Goal: Information Seeking & Learning: Learn about a topic

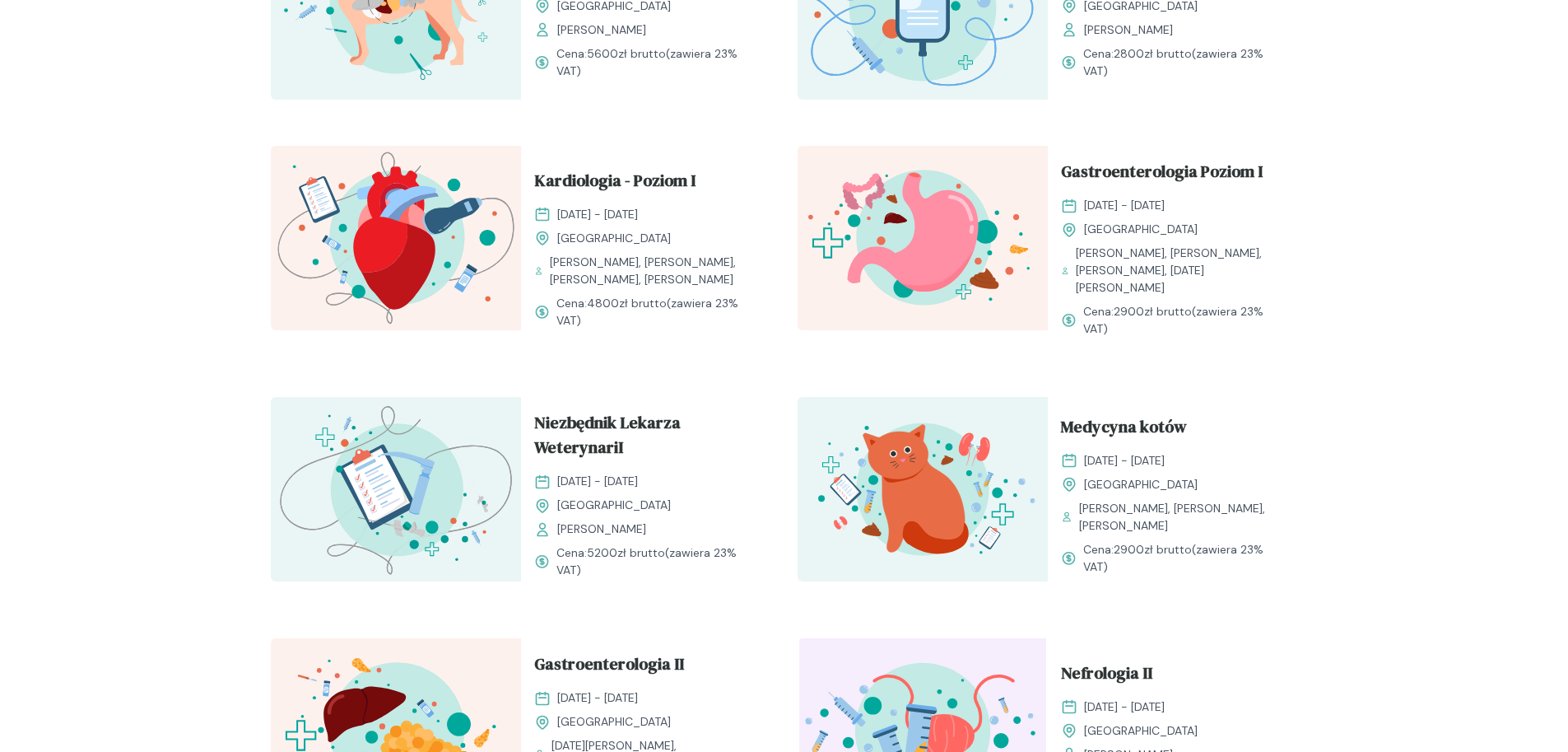
scroll to position [1400, 0]
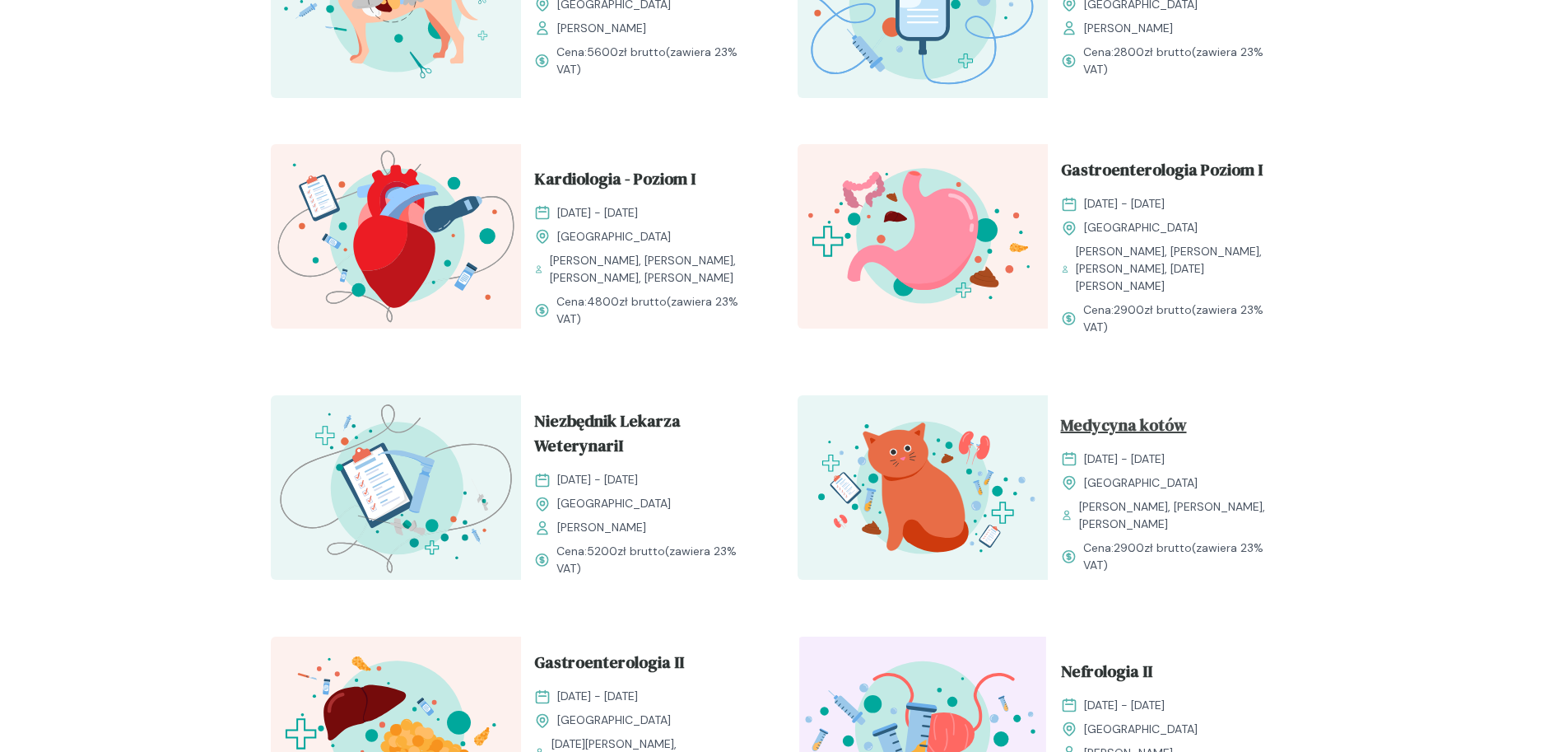
click at [1158, 420] on span "Medycyna kotów" at bounding box center [1124, 428] width 126 height 31
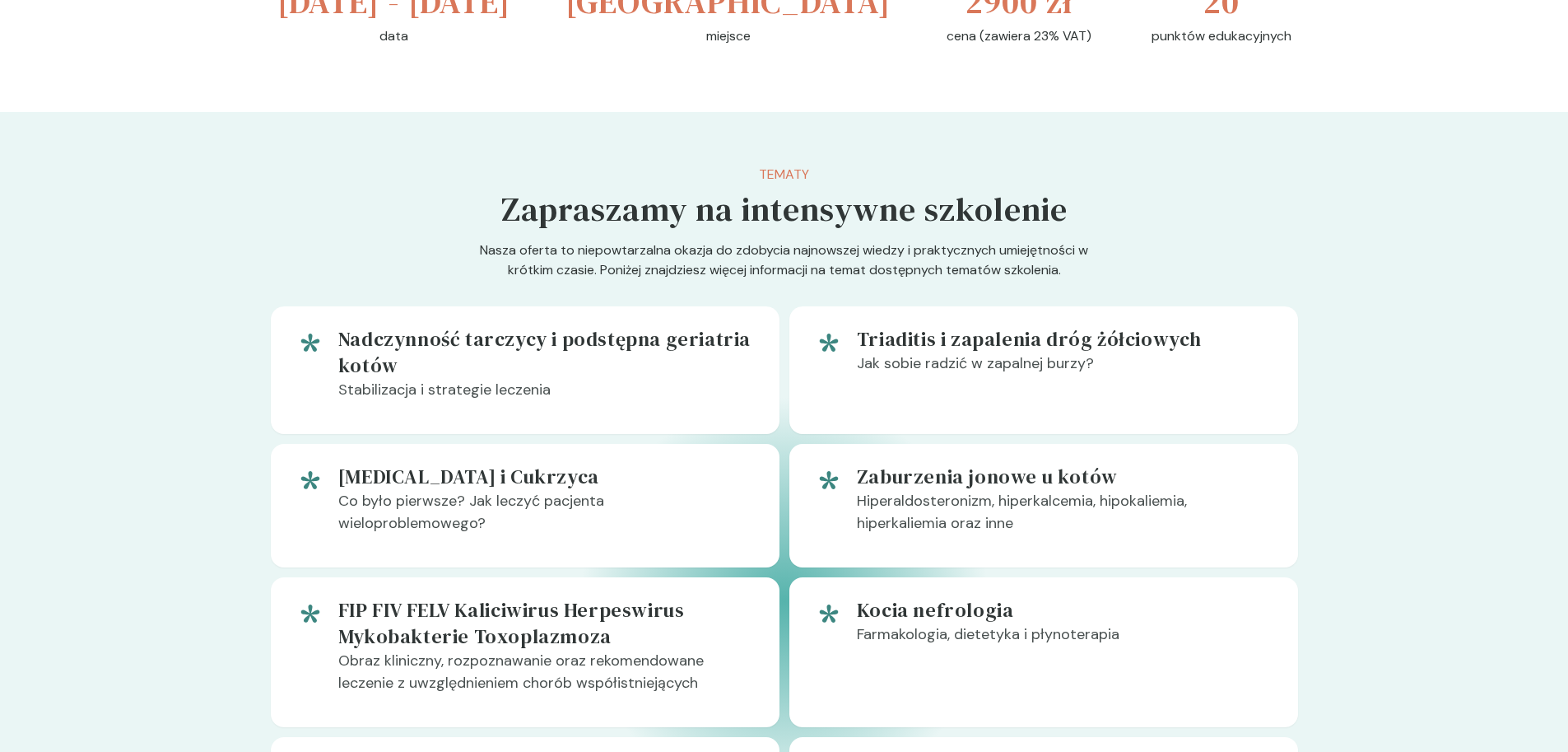
scroll to position [659, 0]
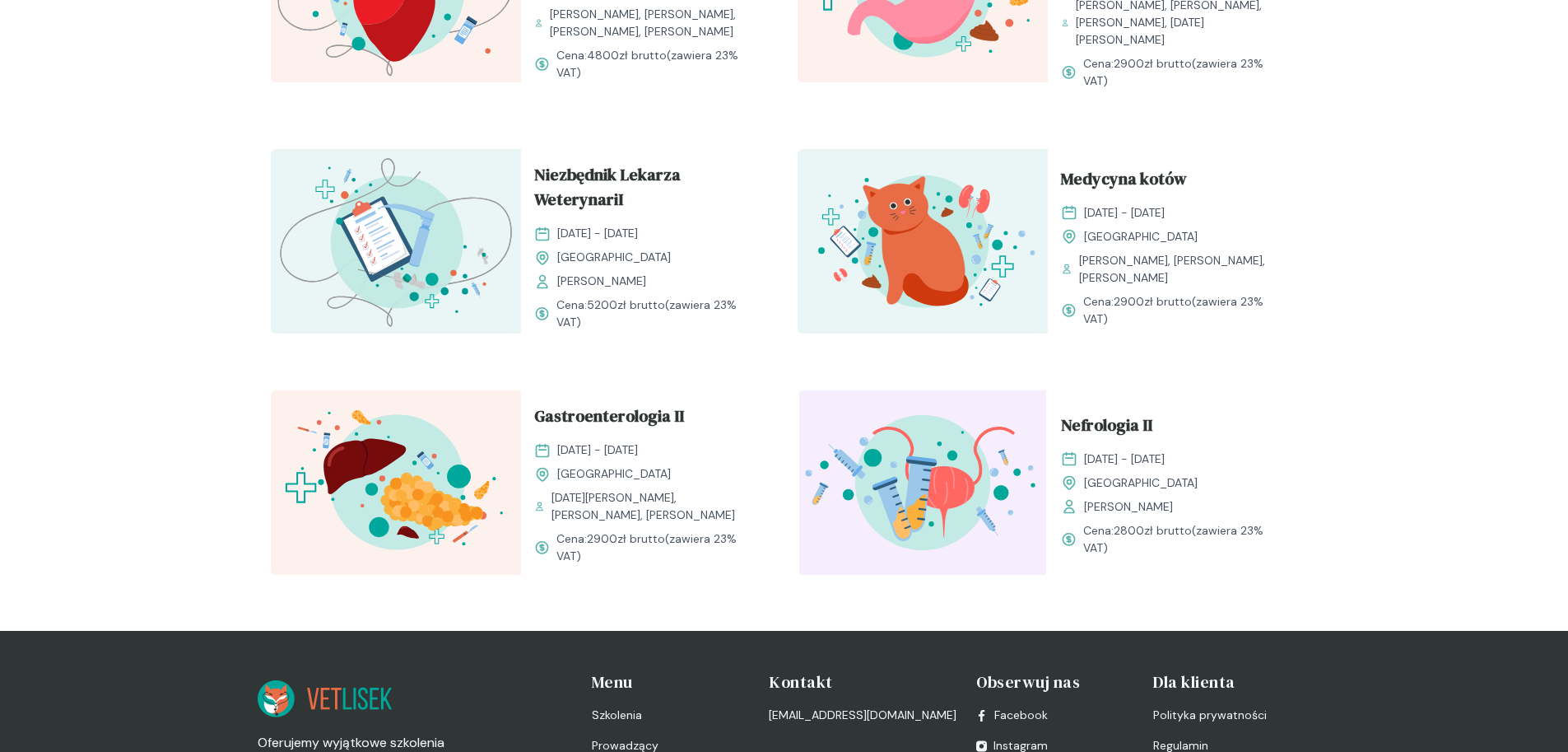
scroll to position [1647, 0]
click at [636, 416] on span "Gastroenterologia II" at bounding box center [609, 419] width 150 height 31
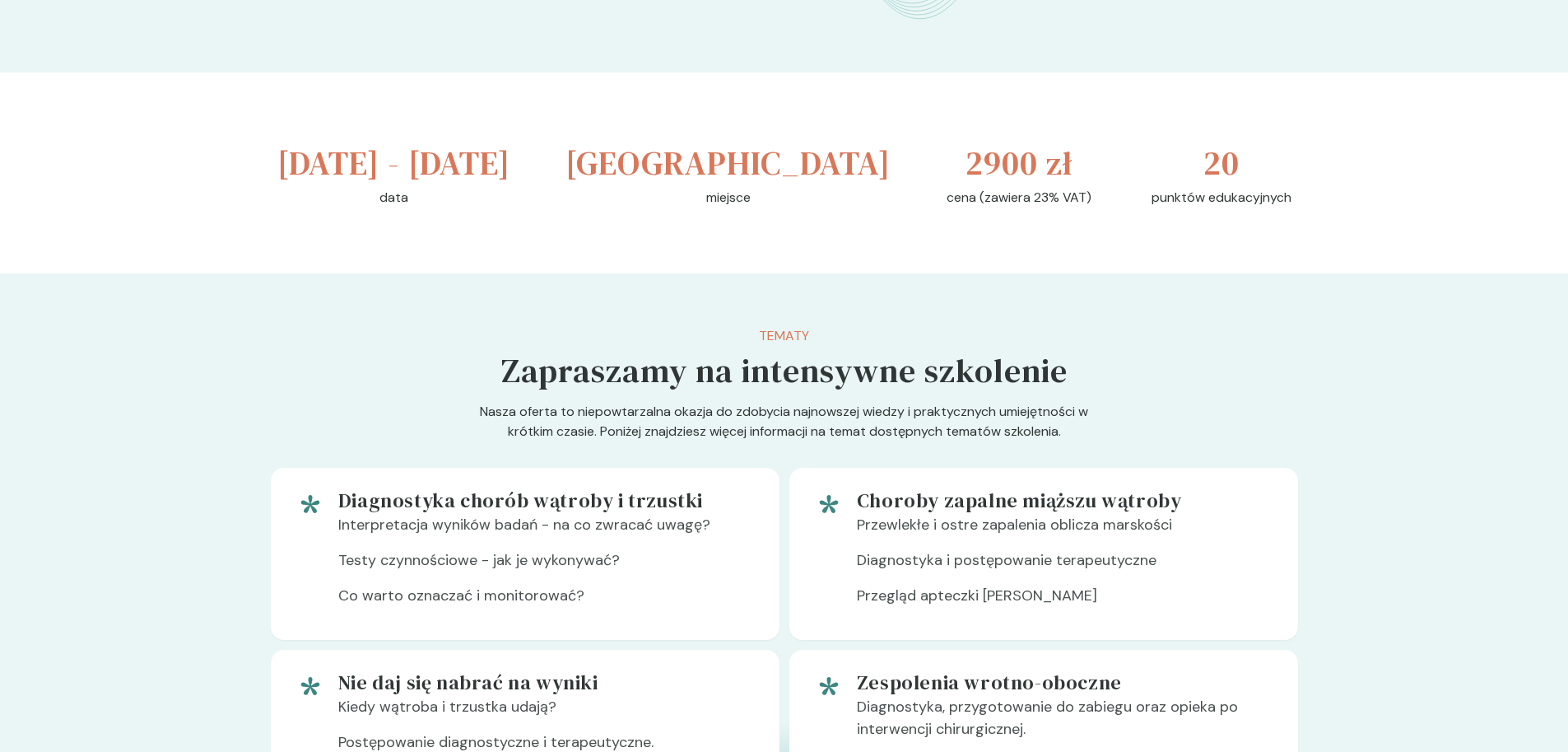
scroll to position [577, 0]
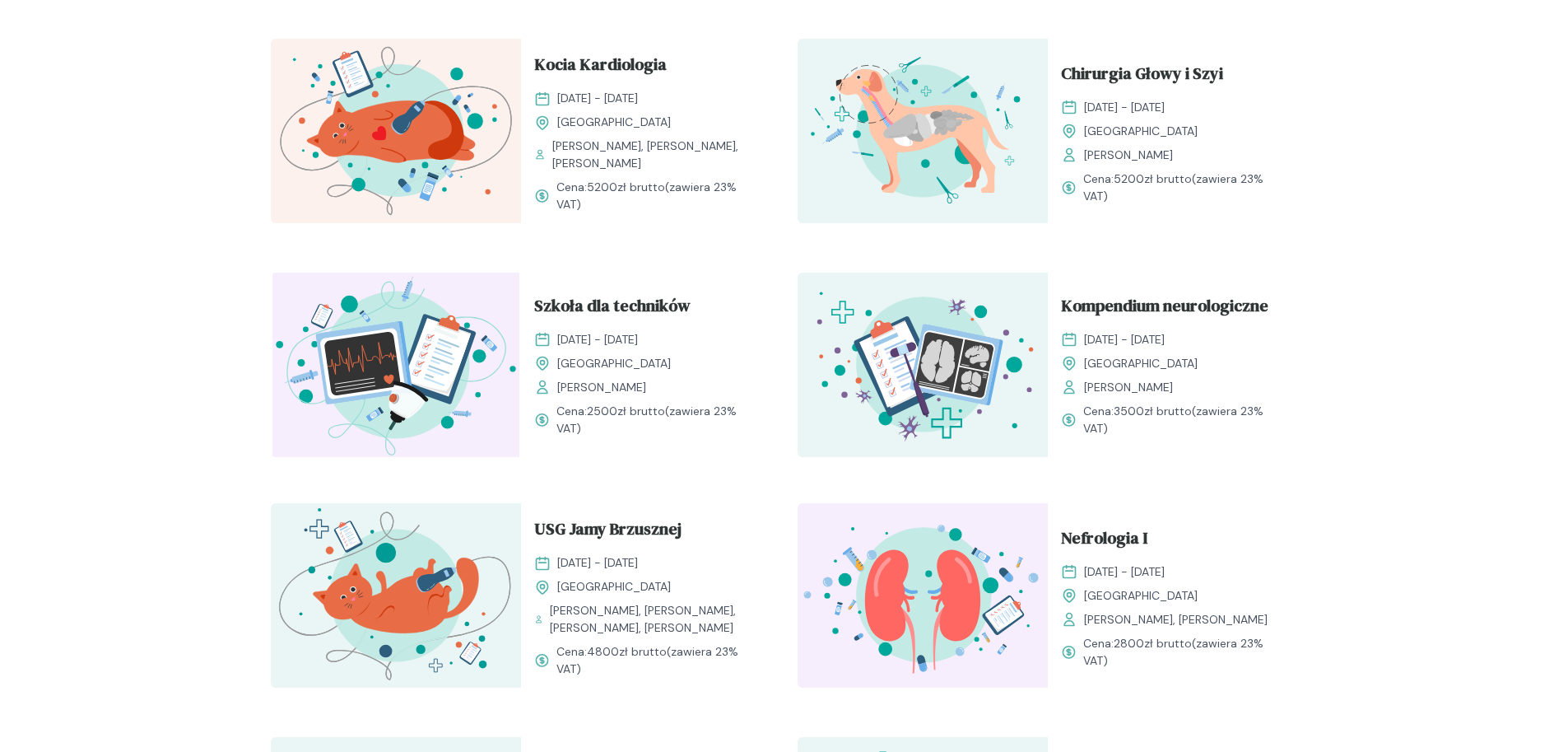
scroll to position [1647, 0]
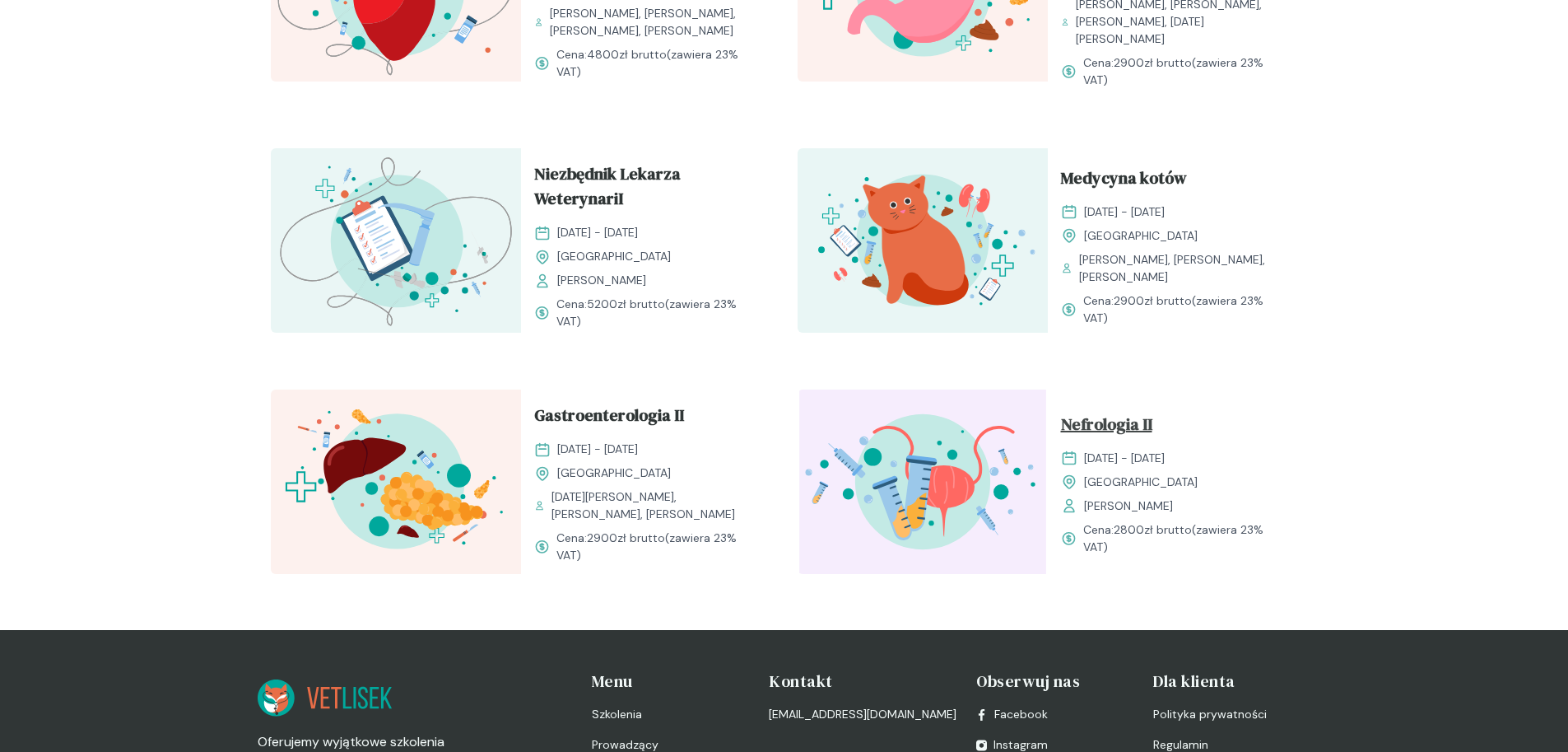
click at [1115, 425] on span "Nefrologia II" at bounding box center [1106, 427] width 91 height 31
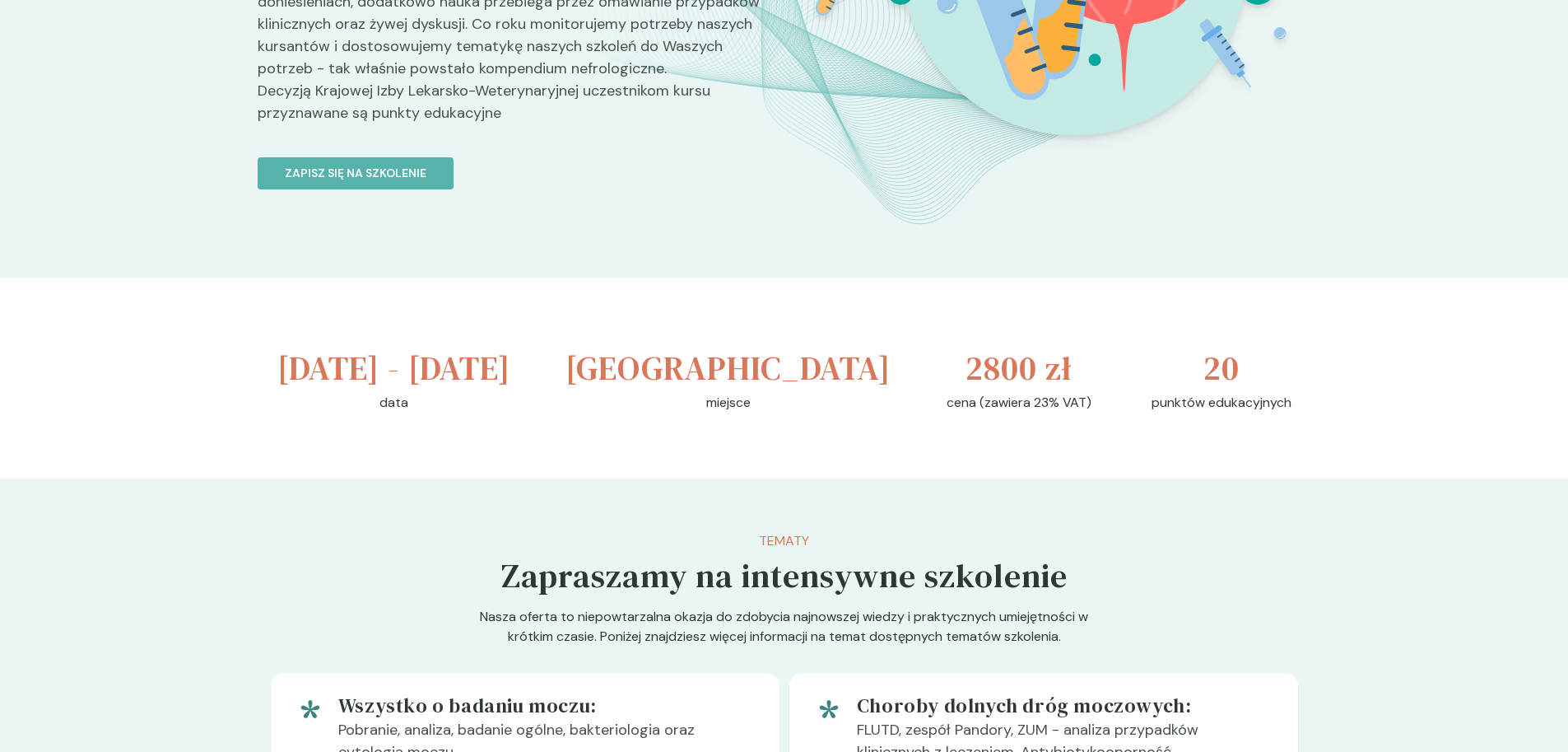
scroll to position [329, 0]
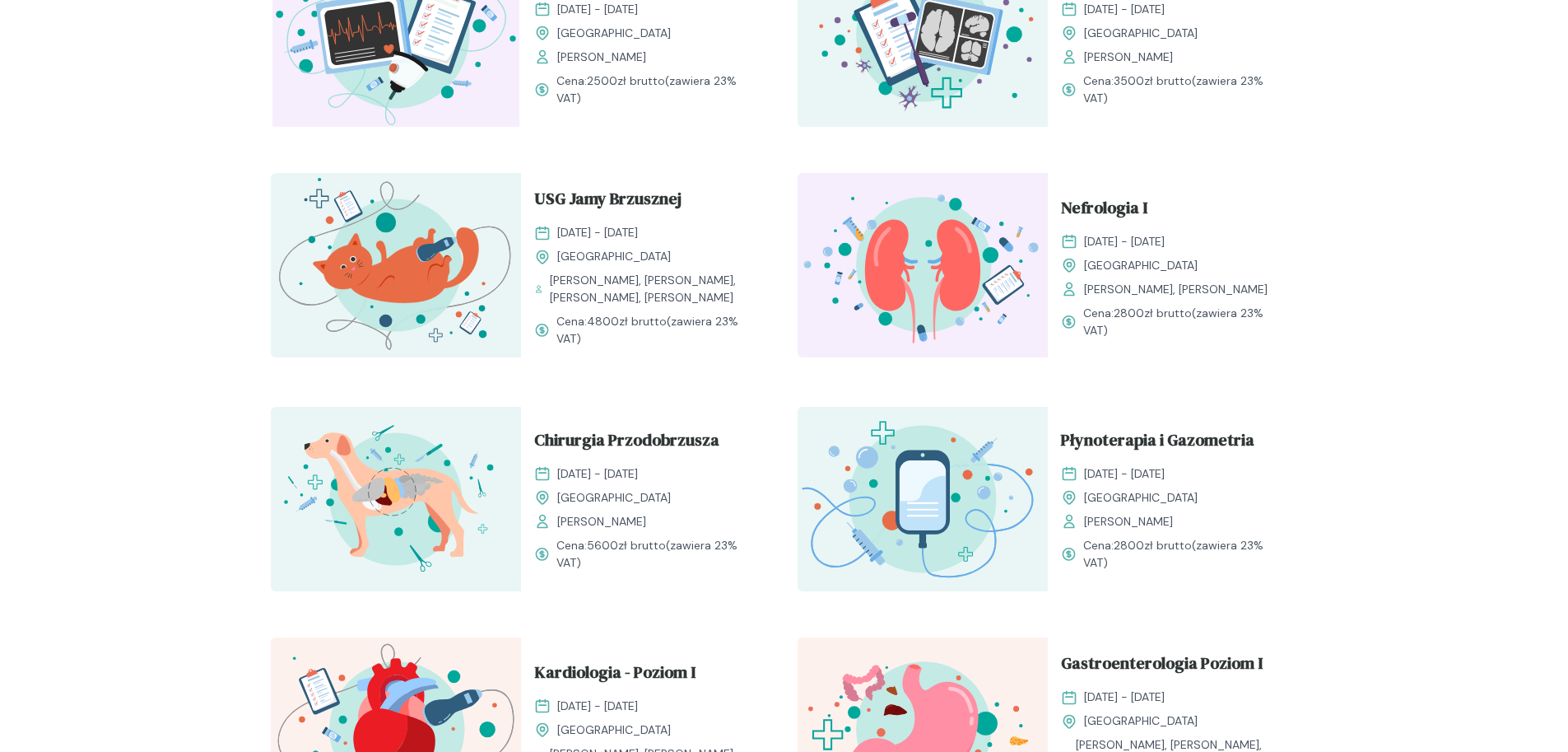
scroll to position [906, 0]
click at [1102, 212] on span "Nefrologia I" at bounding box center [1104, 212] width 86 height 31
